Goal: Task Accomplishment & Management: Complete application form

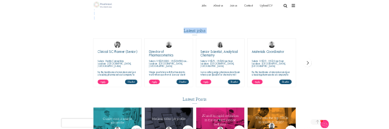
scroll to position [858, 0]
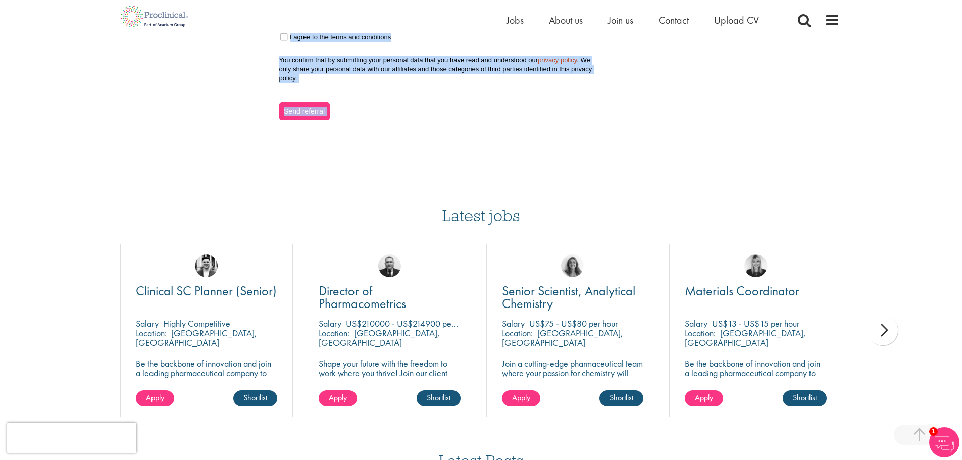
drag, startPoint x: 87, startPoint y: 70, endPoint x: 653, endPoint y: 129, distance: 568.7
copy div "Lor ips dolo: Sita > Conse a Elitseddo Eiusm t Incididun Ut Laboreetdol, ma ali…"
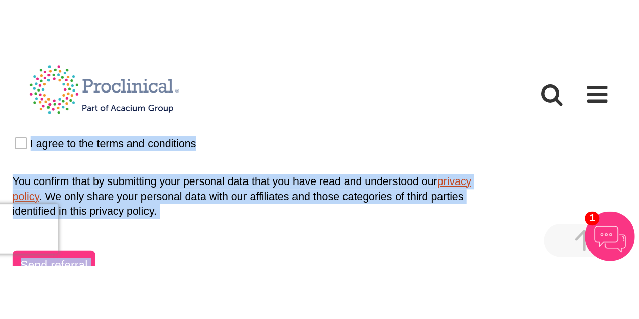
scroll to position [858, 0]
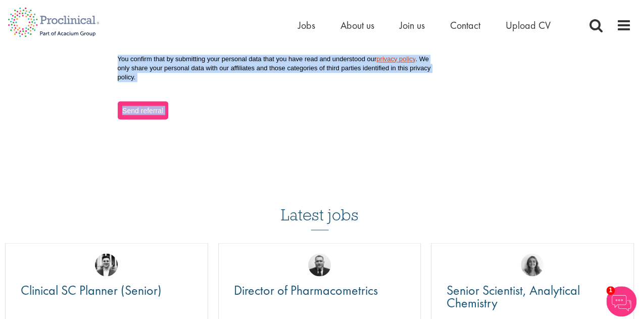
click at [397, 117] on div "Send referral" at bounding box center [320, 103] width 404 height 31
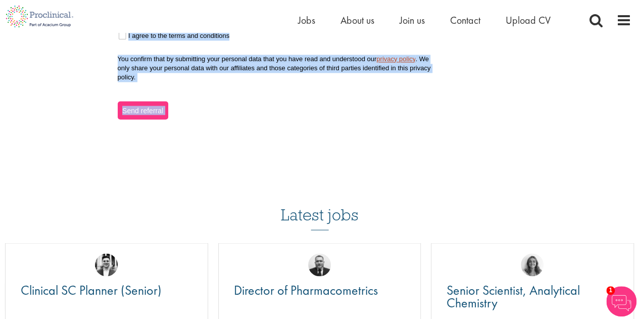
scroll to position [757, 0]
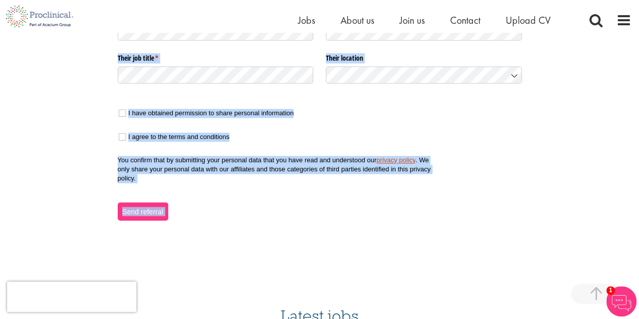
click at [213, 192] on div "Send referral" at bounding box center [320, 204] width 404 height 31
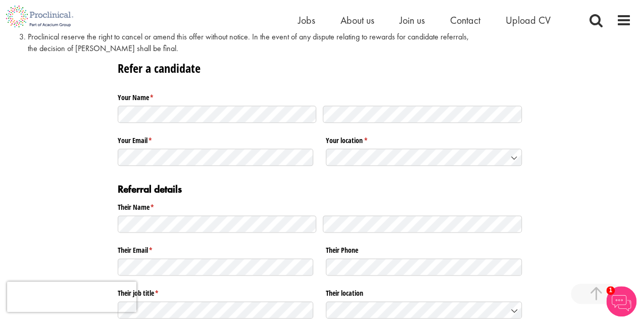
scroll to position [403, 0]
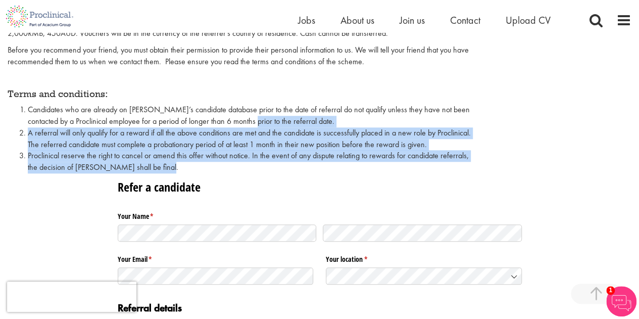
drag, startPoint x: 266, startPoint y: 118, endPoint x: 565, endPoint y: 163, distance: 302.9
click at [565, 163] on div "At Proclinical, we are always on the look-out for new talent and offer a genero…" at bounding box center [319, 47] width 639 height 264
click at [565, 165] on div "At Proclinical, we are always on the look-out for new talent and offer a genero…" at bounding box center [319, 47] width 639 height 264
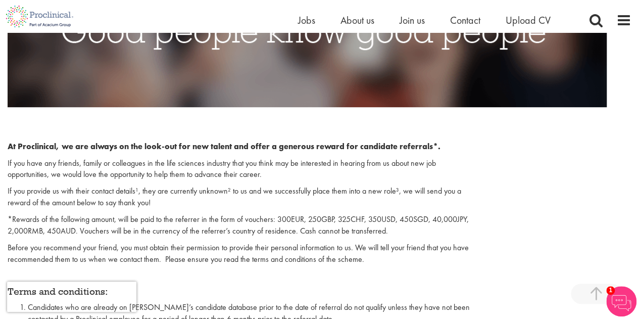
scroll to position [201, 0]
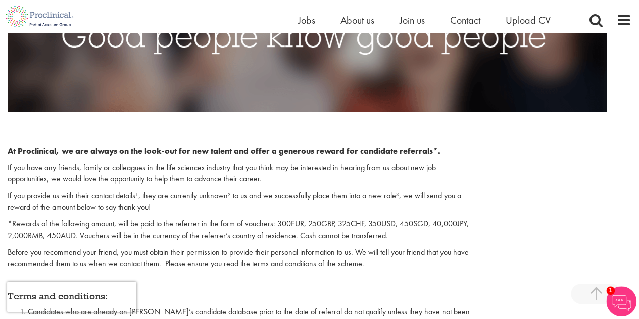
drag, startPoint x: 406, startPoint y: 237, endPoint x: 6, endPoint y: 218, distance: 400.9
